Goal: Task Accomplishment & Management: Manage account settings

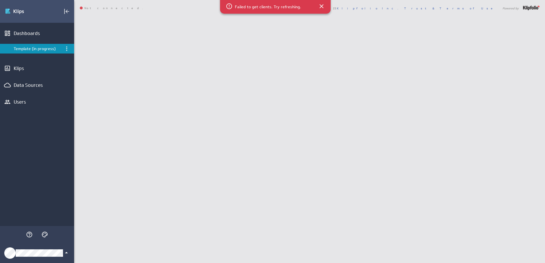
click at [64, 253] on icon "Klipfolio Account" at bounding box center [66, 253] width 7 height 7
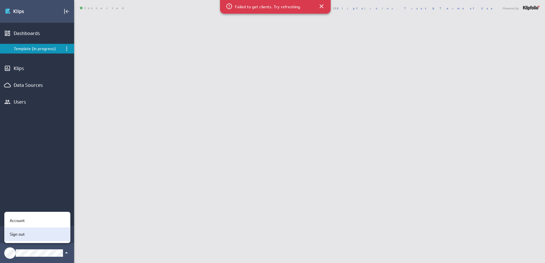
click at [22, 232] on p "Sign out" at bounding box center [17, 235] width 15 height 6
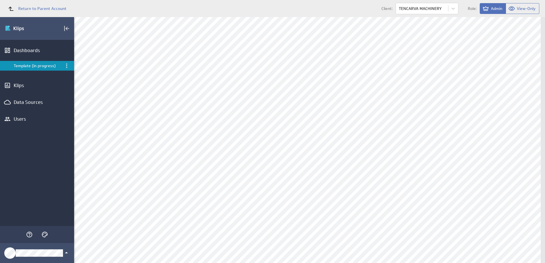
scroll to position [285, 0]
click at [493, 151] on div "Edit..." at bounding box center [503, 150] width 57 height 9
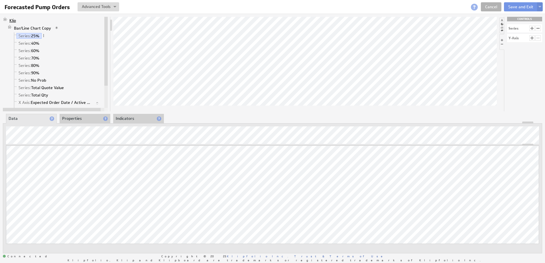
click at [9, 21] on link "Klip" at bounding box center [12, 21] width 11 height 6
click at [71, 118] on li "Properties" at bounding box center [85, 119] width 51 height 10
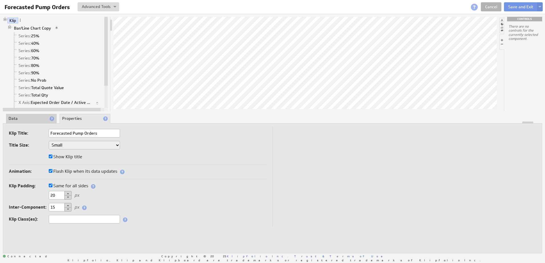
click at [95, 133] on input "Forecasted Pump Orders" at bounding box center [84, 133] width 71 height 9
drag, startPoint x: 104, startPoint y: 134, endPoint x: 45, endPoint y: 134, distance: 58.7
click at [45, 134] on div "Klip Title: Forecasted Pump Quotes" at bounding box center [138, 133] width 258 height 9
type input "Forecasted Pump Quotes"
click at [145, 136] on div "Klip Title: Forecasted Pump Quotes" at bounding box center [138, 133] width 258 height 9
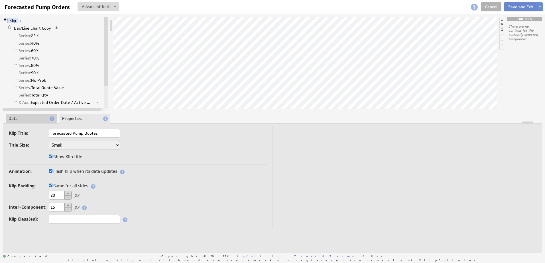
click at [517, 5] on button "Save and Exit" at bounding box center [521, 6] width 34 height 9
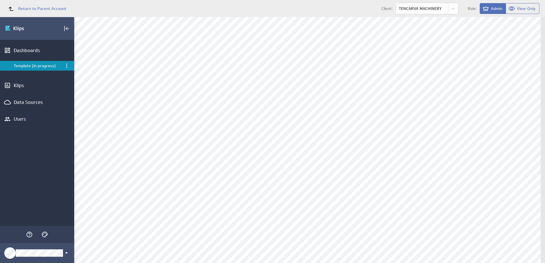
scroll to position [265, 0]
click at [42, 7] on span "Return to Parent Account" at bounding box center [42, 9] width 48 height 4
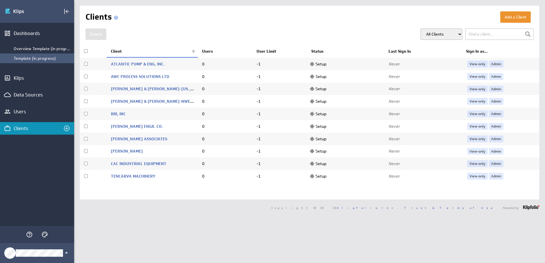
click at [24, 58] on div "Template (in progress)" at bounding box center [43, 58] width 58 height 5
